Goal: Task Accomplishment & Management: Manage account settings

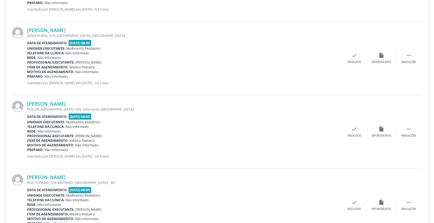
scroll to position [512, 0]
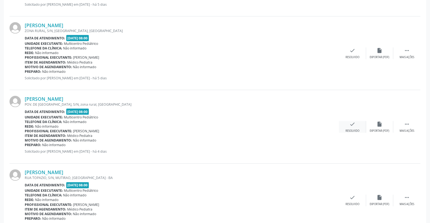
click at [352, 127] on div "check Resolvido" at bounding box center [352, 127] width 27 height 12
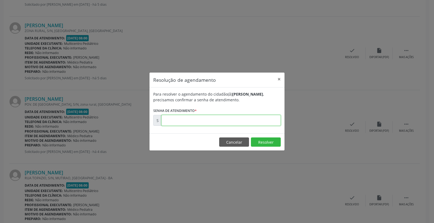
click at [255, 119] on input "text" at bounding box center [220, 120] width 119 height 11
type input "00173411"
click at [261, 140] on button "Resolver" at bounding box center [266, 141] width 30 height 9
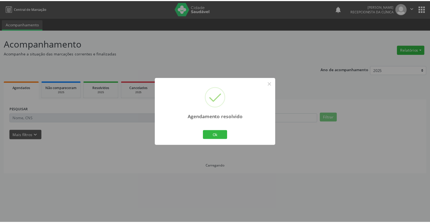
scroll to position [0, 0]
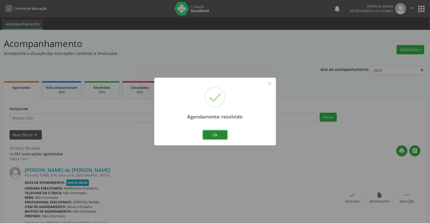
click at [215, 132] on button "Ok" at bounding box center [215, 134] width 24 height 9
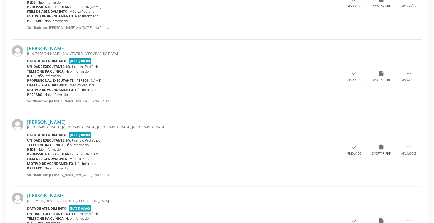
scroll to position [271, 0]
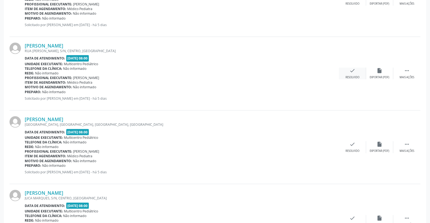
click at [357, 71] on div "check Resolvido" at bounding box center [352, 74] width 27 height 12
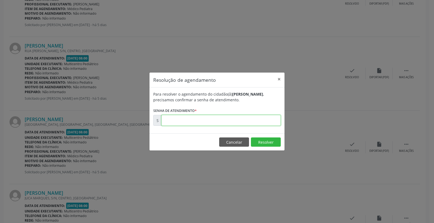
click at [268, 119] on input "text" at bounding box center [220, 120] width 119 height 11
type input "00173153"
click at [270, 141] on button "Resolver" at bounding box center [266, 141] width 30 height 9
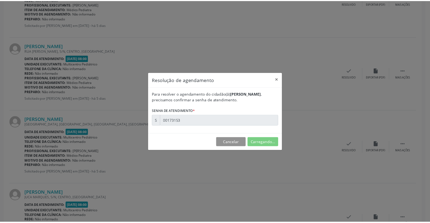
scroll to position [0, 0]
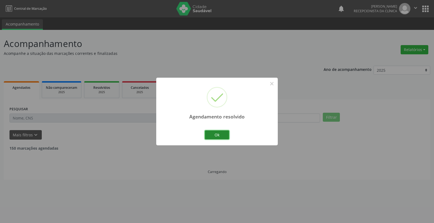
click at [216, 132] on button "Ok" at bounding box center [217, 134] width 24 height 9
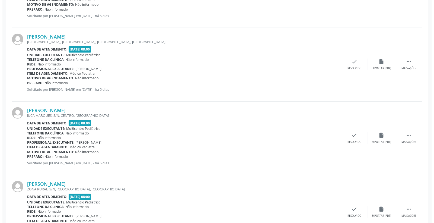
scroll to position [301, 0]
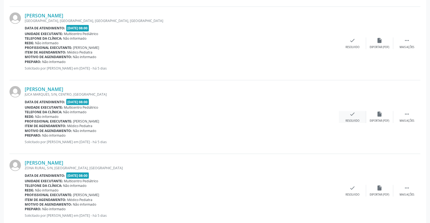
click at [355, 112] on div "check Resolvido" at bounding box center [352, 117] width 27 height 12
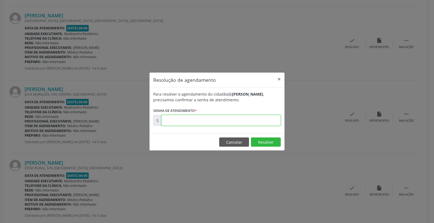
click at [259, 125] on input "text" at bounding box center [220, 120] width 119 height 11
type input "00173211"
click at [260, 142] on button "Resolver" at bounding box center [266, 141] width 30 height 9
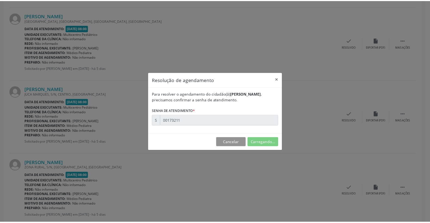
scroll to position [0, 0]
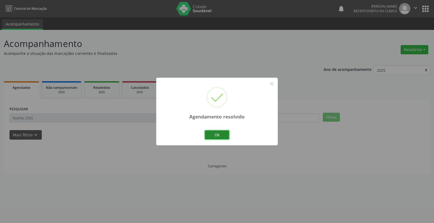
click at [226, 134] on button "Ok" at bounding box center [217, 134] width 24 height 9
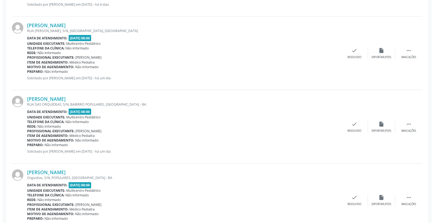
scroll to position [573, 0]
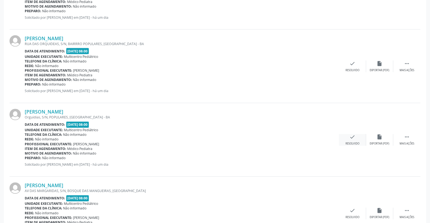
click at [349, 138] on div "check Resolvido" at bounding box center [352, 140] width 27 height 12
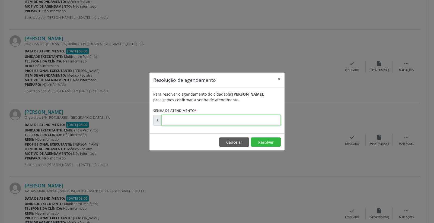
click at [242, 121] on input "text" at bounding box center [220, 120] width 119 height 11
type input "00173532"
click at [262, 139] on button "Resolver" at bounding box center [266, 141] width 30 height 9
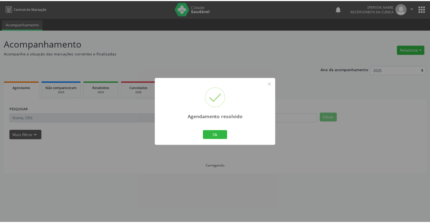
scroll to position [0, 0]
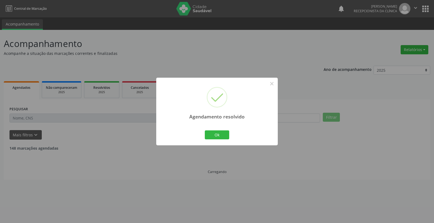
click at [218, 129] on div "Ok Cancel" at bounding box center [217, 134] width 27 height 11
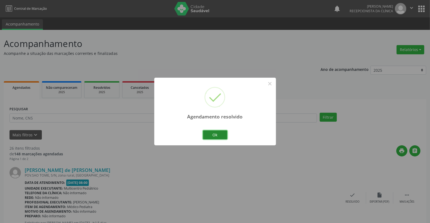
drag, startPoint x: 218, startPoint y: 132, endPoint x: 222, endPoint y: 141, distance: 9.6
click at [220, 136] on button "Ok" at bounding box center [215, 134] width 24 height 9
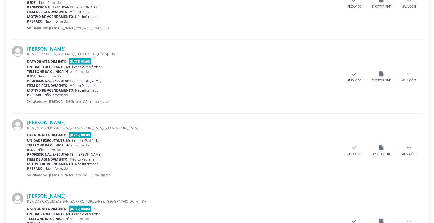
scroll to position [452, 0]
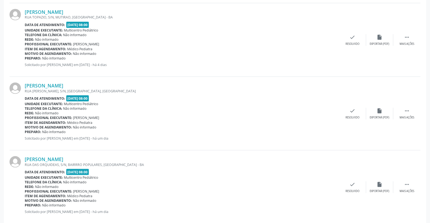
click at [357, 105] on div "[PERSON_NAME] [GEOGRAPHIC_DATA][PERSON_NAME], S/N, [GEOGRAPHIC_DATA], [GEOGRAPH…" at bounding box center [214, 114] width 411 height 74
click at [353, 111] on icon "check" at bounding box center [352, 111] width 6 height 6
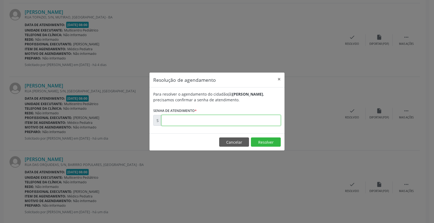
click at [264, 116] on input "text" at bounding box center [220, 120] width 119 height 11
type input "00173506"
click at [260, 142] on button "Resolver" at bounding box center [266, 141] width 30 height 9
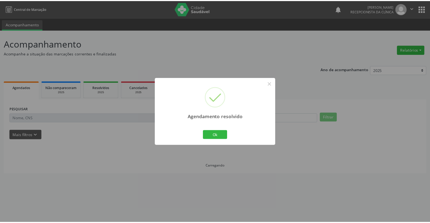
scroll to position [0, 0]
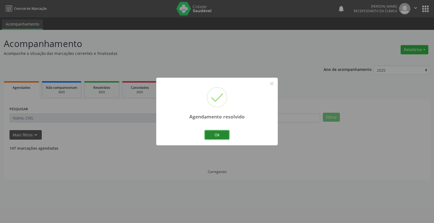
click at [226, 136] on button "Ok" at bounding box center [217, 134] width 24 height 9
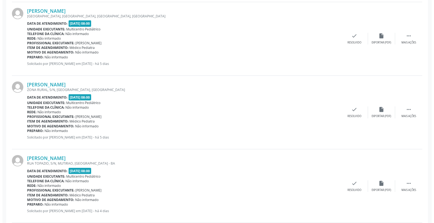
scroll to position [332, 0]
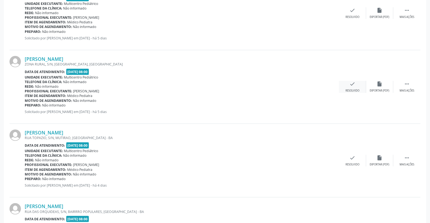
click at [348, 87] on div "check Resolvido" at bounding box center [352, 87] width 27 height 12
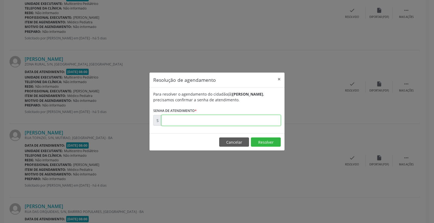
click at [255, 121] on input "text" at bounding box center [220, 120] width 119 height 11
type input "00173228"
click at [270, 141] on button "Resolver" at bounding box center [266, 141] width 30 height 9
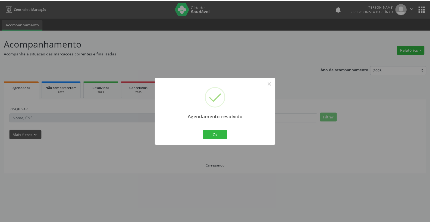
scroll to position [0, 0]
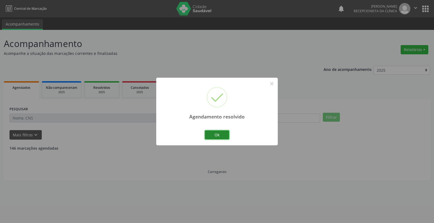
click at [212, 132] on button "Ok" at bounding box center [217, 134] width 24 height 9
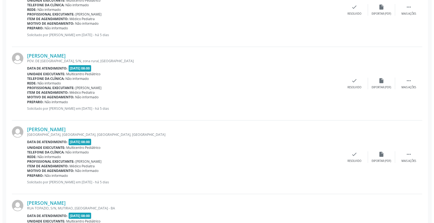
scroll to position [211, 0]
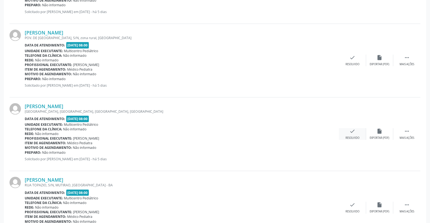
click at [359, 130] on div "check Resolvido" at bounding box center [352, 134] width 27 height 12
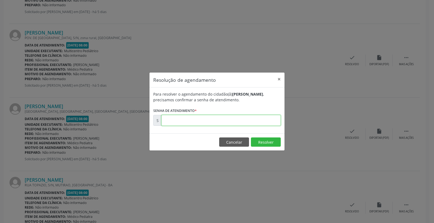
click at [259, 118] on input "text" at bounding box center [220, 120] width 119 height 11
type input "00173177"
click at [269, 141] on button "Resolver" at bounding box center [266, 141] width 30 height 9
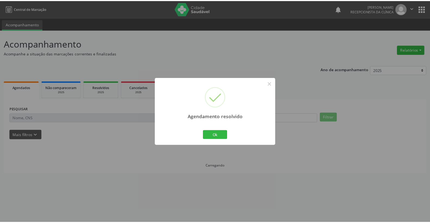
scroll to position [0, 0]
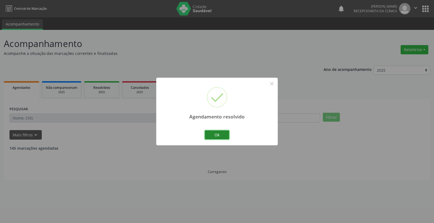
click at [208, 136] on button "Ok" at bounding box center [217, 134] width 24 height 9
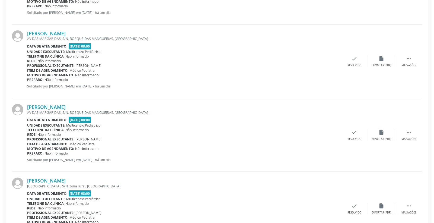
scroll to position [482, 0]
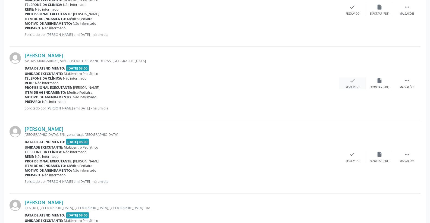
click at [354, 81] on icon "check" at bounding box center [352, 81] width 6 height 6
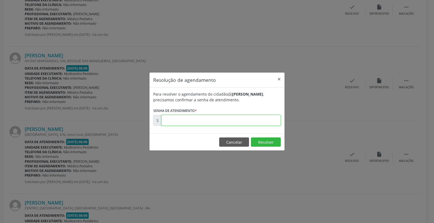
click at [252, 119] on input "text" at bounding box center [220, 120] width 119 height 11
type input "00173546"
click at [260, 140] on button "Resolver" at bounding box center [266, 141] width 30 height 9
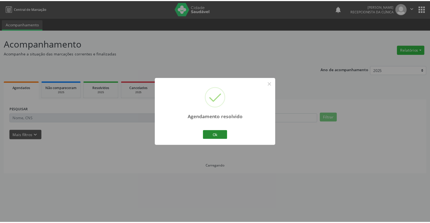
scroll to position [0, 0]
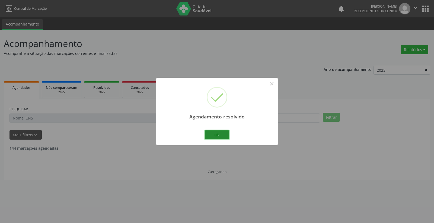
click at [218, 134] on button "Ok" at bounding box center [217, 134] width 24 height 9
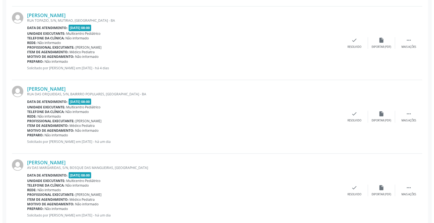
scroll to position [392, 0]
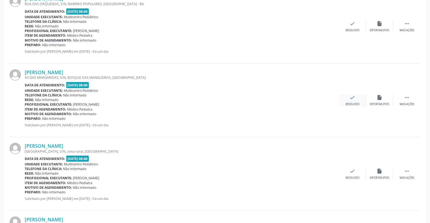
click at [357, 99] on div "check Resolvido" at bounding box center [352, 100] width 27 height 12
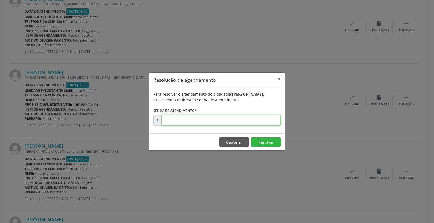
click at [250, 122] on input "text" at bounding box center [220, 120] width 119 height 11
type input "00173545"
click at [265, 139] on button "Resolver" at bounding box center [266, 141] width 30 height 9
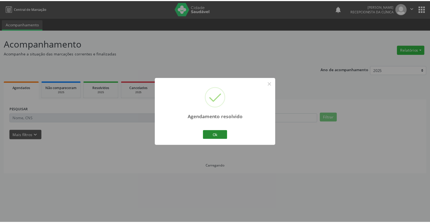
scroll to position [0, 0]
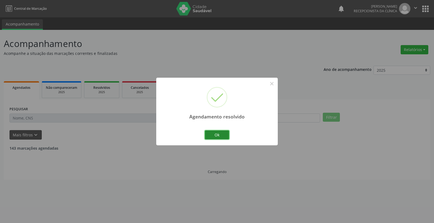
click at [218, 131] on button "Ok" at bounding box center [217, 134] width 24 height 9
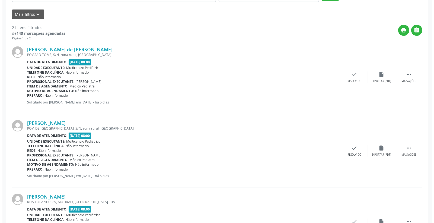
scroll to position [151, 0]
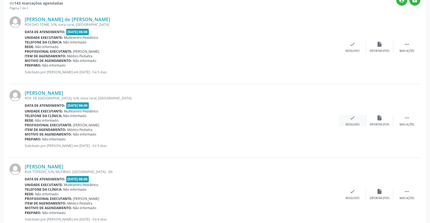
click at [356, 115] on div "check Resolvido" at bounding box center [352, 121] width 27 height 12
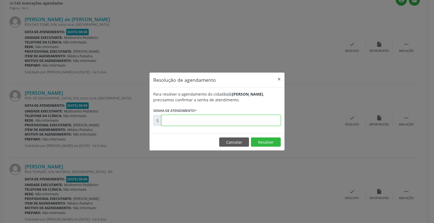
click at [239, 118] on input "text" at bounding box center [220, 120] width 119 height 11
click at [244, 142] on button "Cancelar" at bounding box center [234, 141] width 30 height 9
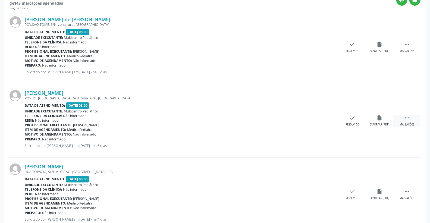
click at [410, 118] on div " Mais ações" at bounding box center [406, 121] width 27 height 12
click at [322, 119] on icon "print" at bounding box center [325, 118] width 6 height 6
click at [275, 119] on div "check Resolvido" at bounding box center [270, 121] width 27 height 12
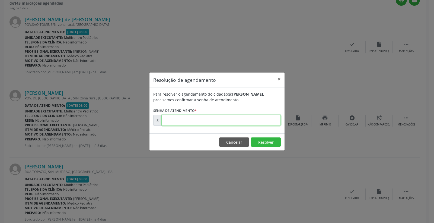
paste input "00173062"
type input "00173062"
click at [265, 141] on button "Resolver" at bounding box center [266, 141] width 30 height 9
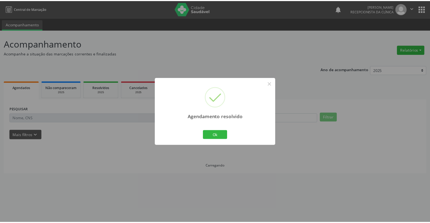
scroll to position [0, 0]
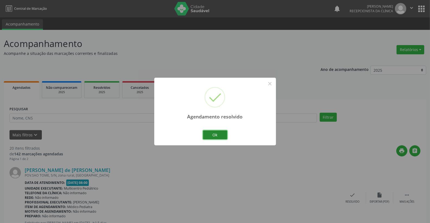
click at [220, 139] on button "Ok" at bounding box center [215, 134] width 24 height 9
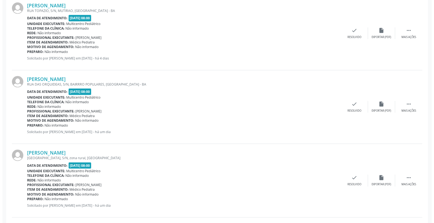
scroll to position [241, 0]
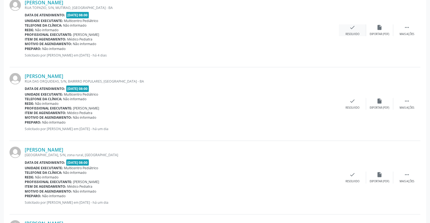
click at [360, 28] on div "check Resolvido" at bounding box center [352, 30] width 27 height 12
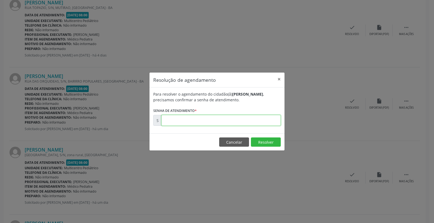
click at [268, 122] on input "text" at bounding box center [220, 120] width 119 height 11
type input "00173458"
click at [267, 143] on button "Resolver" at bounding box center [266, 141] width 30 height 9
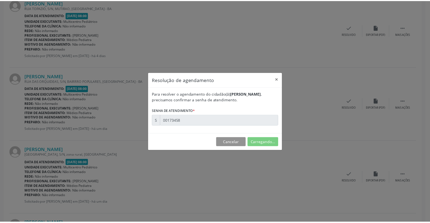
scroll to position [0, 0]
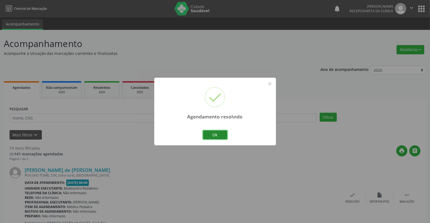
click at [206, 134] on button "Ok" at bounding box center [215, 134] width 24 height 9
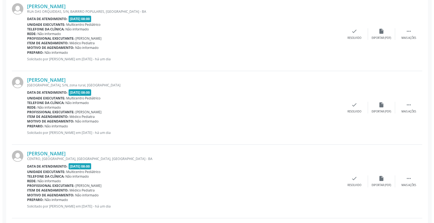
scroll to position [241, 0]
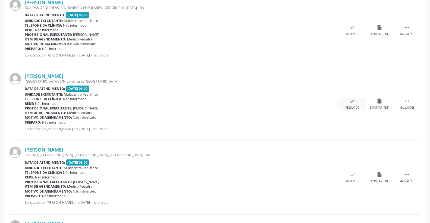
click at [354, 101] on icon "check" at bounding box center [352, 101] width 6 height 6
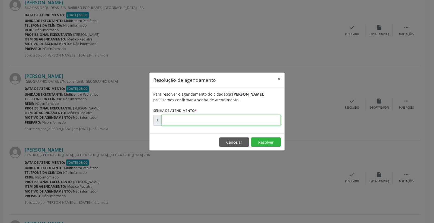
click at [267, 115] on input "text" at bounding box center [220, 120] width 119 height 11
type input "00173549"
click at [262, 140] on button "Resolver" at bounding box center [266, 141] width 30 height 9
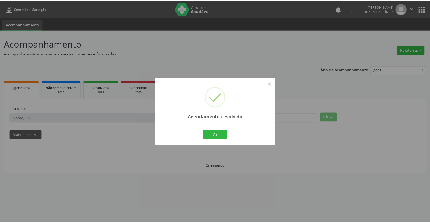
scroll to position [0, 0]
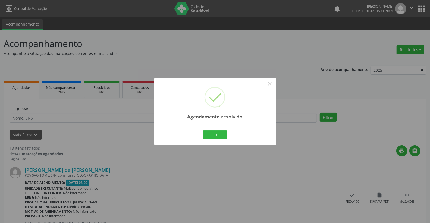
click at [227, 135] on div "Ok Cancel" at bounding box center [214, 134] width 27 height 11
click at [222, 132] on button "Ok" at bounding box center [215, 134] width 24 height 9
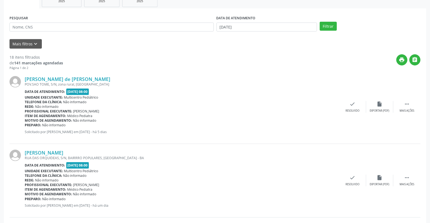
scroll to position [90, 0]
drag, startPoint x: 253, startPoint y: 19, endPoint x: 255, endPoint y: 23, distance: 4.0
click at [254, 23] on div "DATA DE ATENDIMENTO [DATE]" at bounding box center [266, 23] width 101 height 17
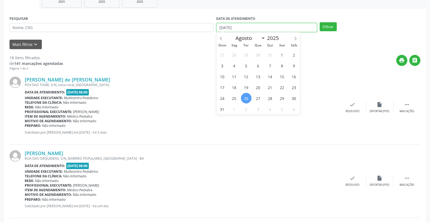
click at [257, 28] on input "[DATE]" at bounding box center [266, 27] width 101 height 9
click at [268, 99] on span "28" at bounding box center [270, 98] width 11 height 11
type input "[DATE]"
click at [268, 99] on span "28" at bounding box center [270, 98] width 11 height 11
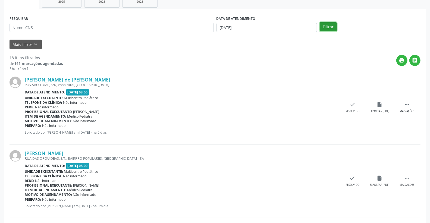
click at [330, 27] on button "Filtrar" at bounding box center [327, 26] width 17 height 9
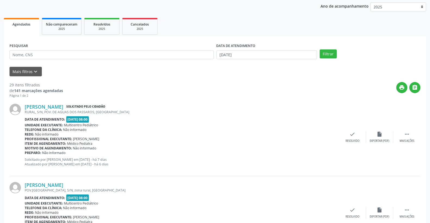
scroll to position [60, 0]
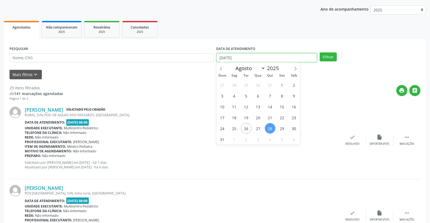
click at [242, 58] on input "[DATE]" at bounding box center [266, 57] width 101 height 9
click at [283, 127] on span "29" at bounding box center [282, 128] width 11 height 11
type input "[DATE]"
click at [283, 127] on span "29" at bounding box center [282, 128] width 11 height 11
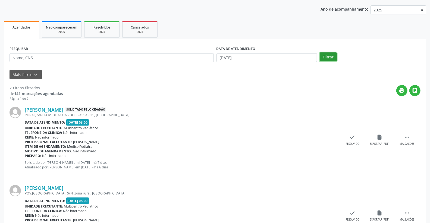
click at [325, 56] on button "Filtrar" at bounding box center [327, 56] width 17 height 9
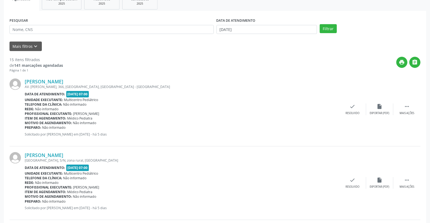
scroll to position [56, 0]
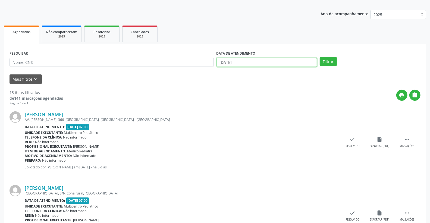
click at [223, 61] on input "[DATE]" at bounding box center [266, 62] width 101 height 9
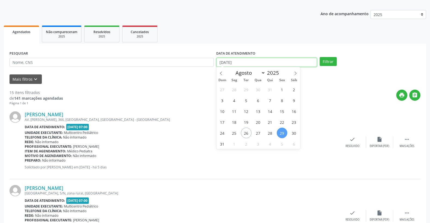
scroll to position [26, 0]
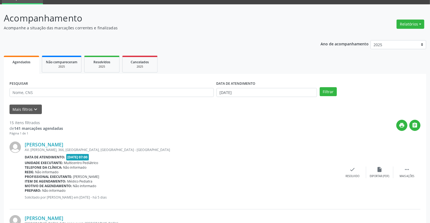
click at [180, 153] on div "[PERSON_NAME] AV. [PERSON_NAME], 366, [GEOGRAPHIC_DATA], [GEOGRAPHIC_DATA] - [G…" at bounding box center [182, 172] width 314 height 62
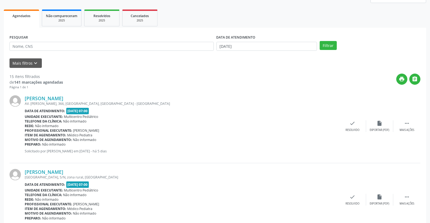
scroll to position [56, 0]
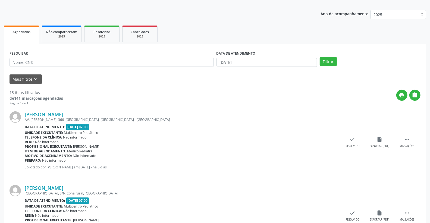
click at [246, 66] on div "DATA DE ATENDIMENTO [DATE]" at bounding box center [266, 59] width 103 height 21
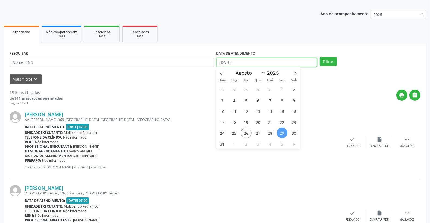
click at [252, 60] on input "[DATE]" at bounding box center [266, 62] width 101 height 9
click at [245, 132] on span "26" at bounding box center [246, 133] width 11 height 11
type input "[DATE]"
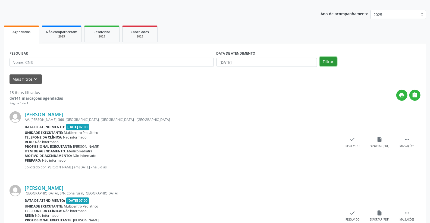
click at [326, 61] on button "Filtrar" at bounding box center [327, 61] width 17 height 9
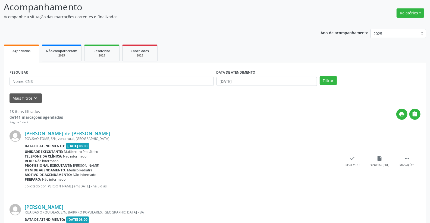
scroll to position [90, 0]
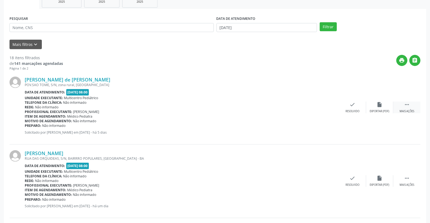
click at [412, 105] on div " Mais ações" at bounding box center [406, 107] width 27 height 12
click at [379, 104] on icon "alarm_off" at bounding box center [379, 104] width 6 height 6
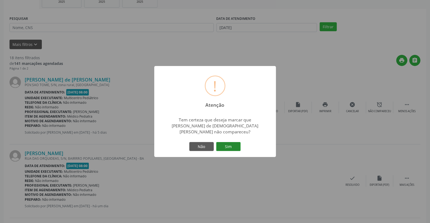
click at [229, 142] on button "Sim" at bounding box center [228, 146] width 24 height 9
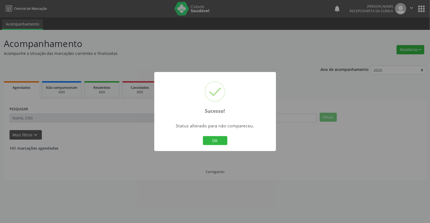
scroll to position [0, 0]
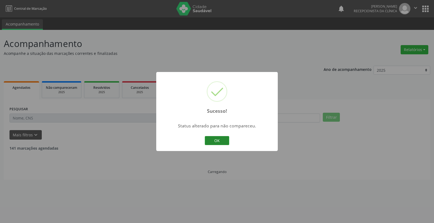
click at [224, 139] on button "OK" at bounding box center [217, 140] width 24 height 9
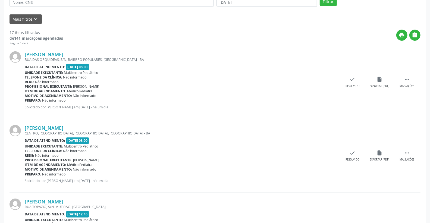
scroll to position [120, 0]
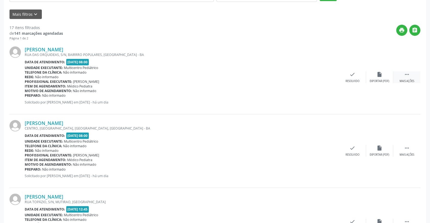
click at [412, 72] on div " Mais ações" at bounding box center [406, 77] width 27 height 12
click at [376, 77] on div "alarm_off Não compareceu" at bounding box center [379, 77] width 27 height 12
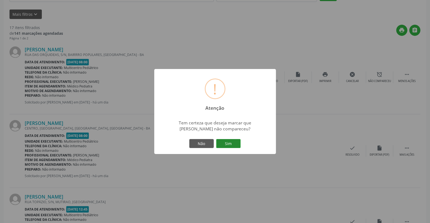
click at [227, 140] on button "Sim" at bounding box center [228, 143] width 24 height 9
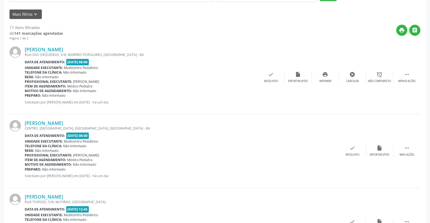
scroll to position [0, 0]
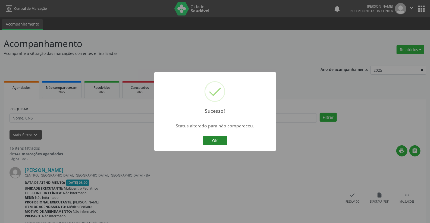
click at [219, 140] on button "OK" at bounding box center [215, 140] width 24 height 9
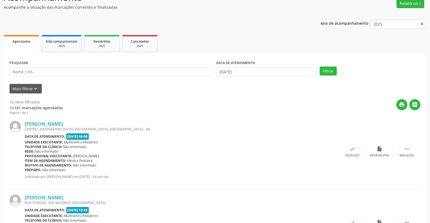
scroll to position [151, 0]
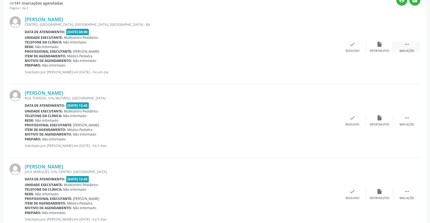
click at [402, 45] on div " Mais ações" at bounding box center [406, 47] width 27 height 12
click at [383, 46] on div "alarm_off Não compareceu" at bounding box center [379, 47] width 27 height 12
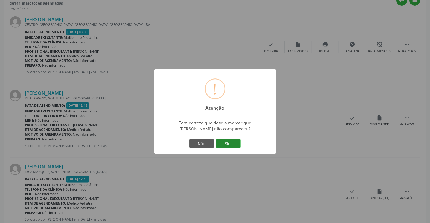
drag, startPoint x: 231, startPoint y: 137, endPoint x: 232, endPoint y: 140, distance: 3.2
click at [231, 139] on div "! Atenção × Tem certeza que deseja marcar que [PERSON_NAME] não compareceu? Não…" at bounding box center [215, 111] width 122 height 85
click at [231, 142] on button "Sim" at bounding box center [228, 143] width 24 height 9
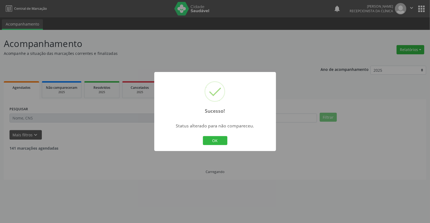
scroll to position [0, 0]
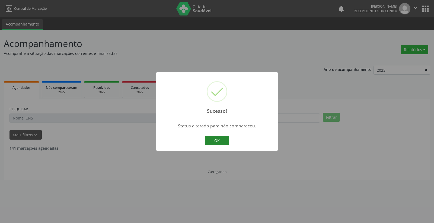
click at [212, 142] on button "OK" at bounding box center [217, 140] width 24 height 9
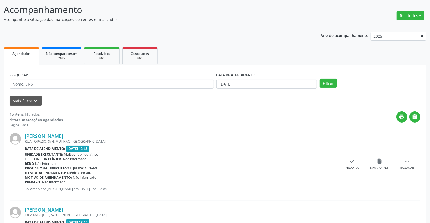
scroll to position [30, 0]
